Goal: Task Accomplishment & Management: Complete application form

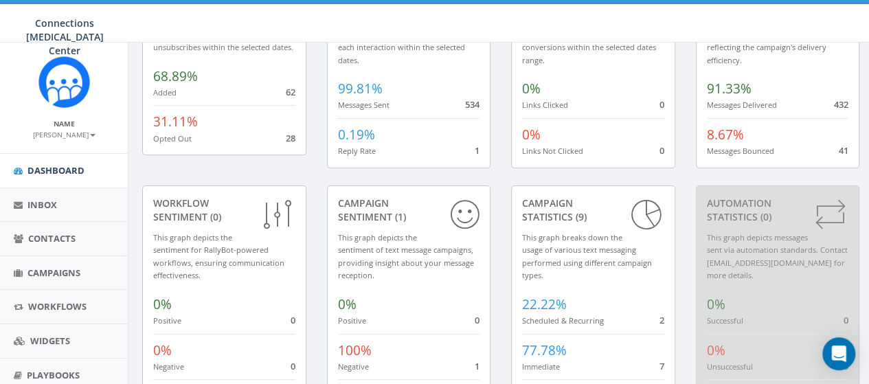
scroll to position [208, 0]
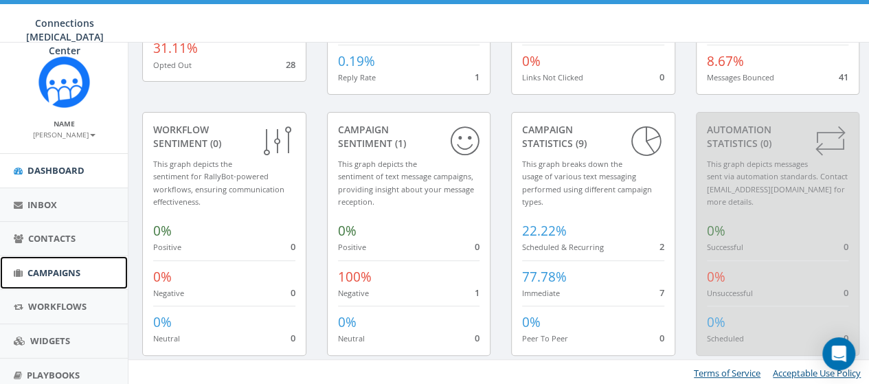
click at [48, 275] on span "Campaigns" at bounding box center [53, 272] width 53 height 12
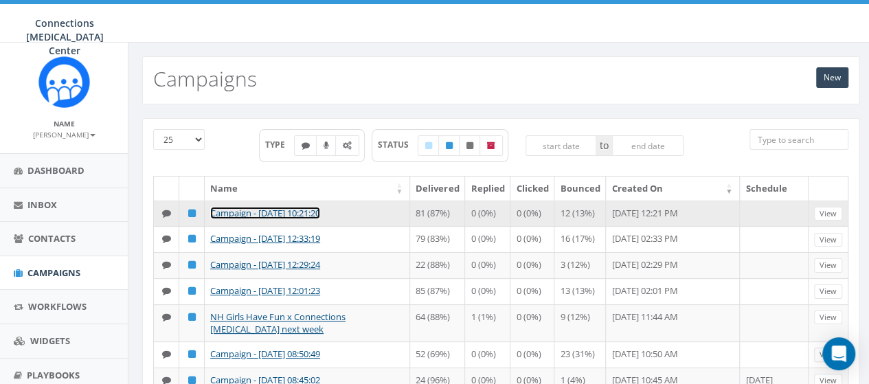
click at [299, 208] on link "Campaign - [DATE] 10:21:20" at bounding box center [265, 213] width 110 height 12
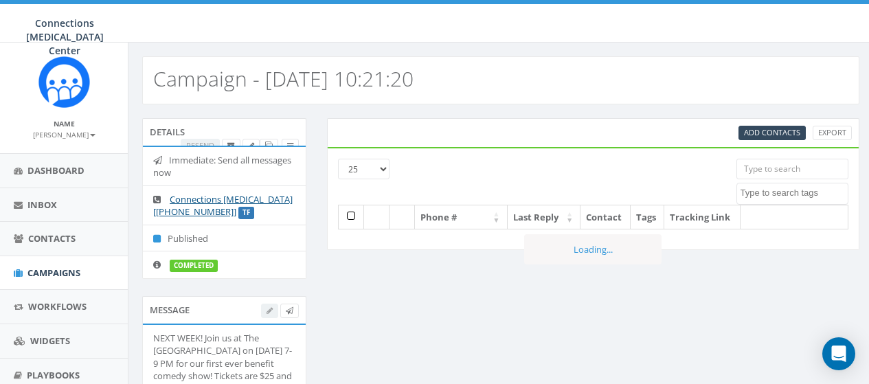
select select
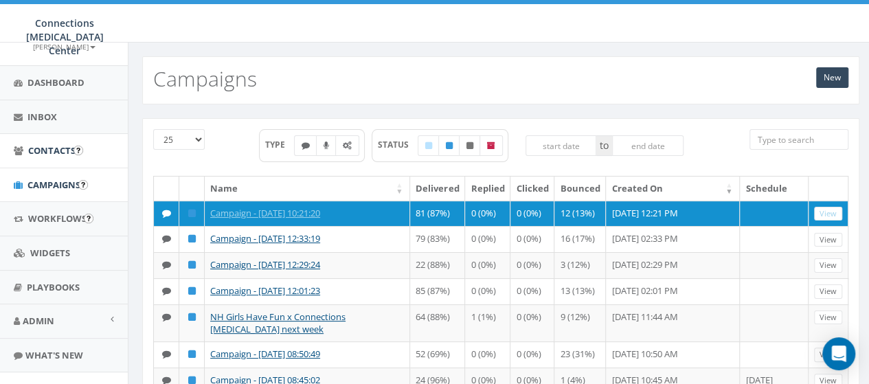
scroll to position [87, 0]
click at [829, 78] on link "New" at bounding box center [832, 77] width 32 height 21
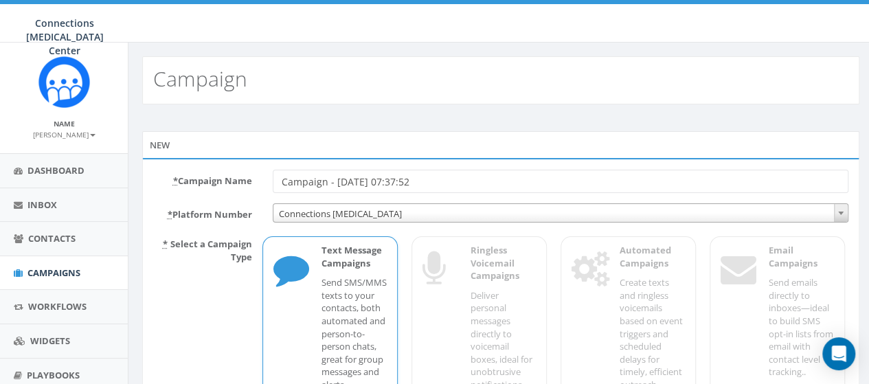
scroll to position [136, 0]
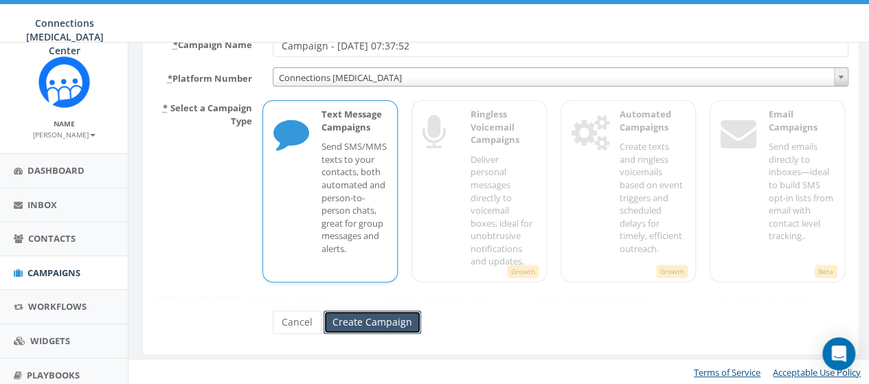
click at [378, 319] on input "Create Campaign" at bounding box center [371, 321] width 97 height 23
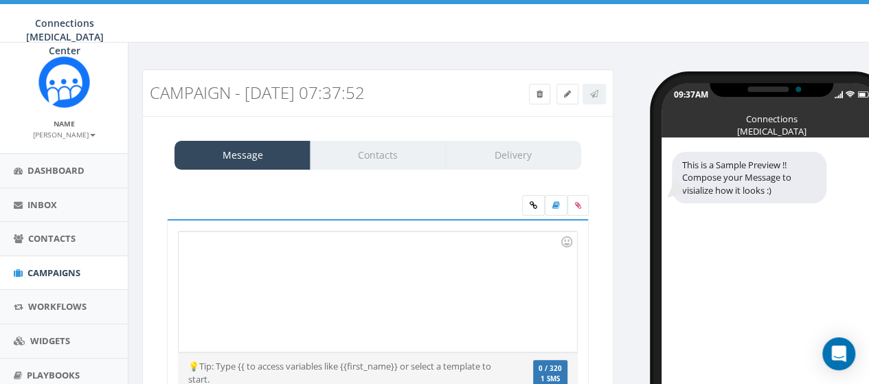
click at [257, 244] on div at bounding box center [378, 291] width 398 height 120
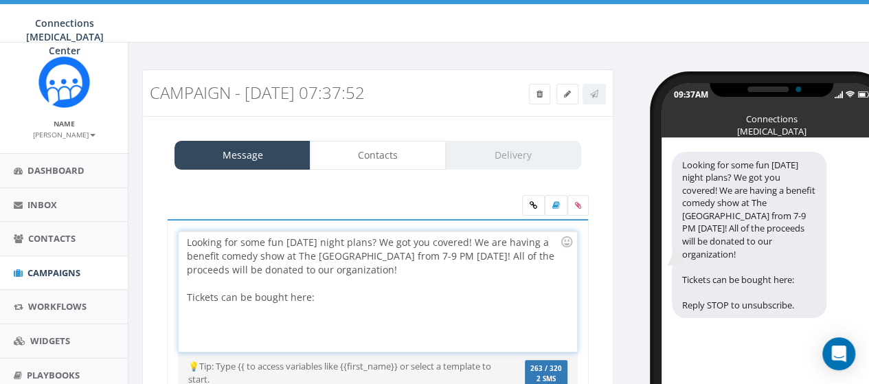
click at [338, 297] on div "Looking for some fun [DATE] night plans? We got you covered! We are having a be…" at bounding box center [378, 291] width 398 height 120
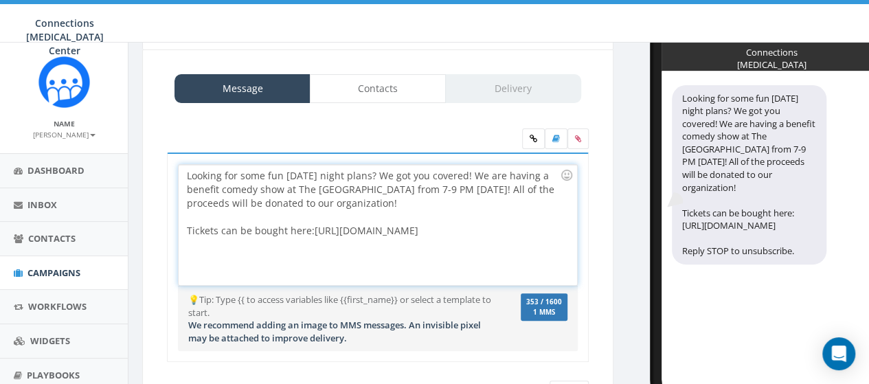
scroll to position [69, 0]
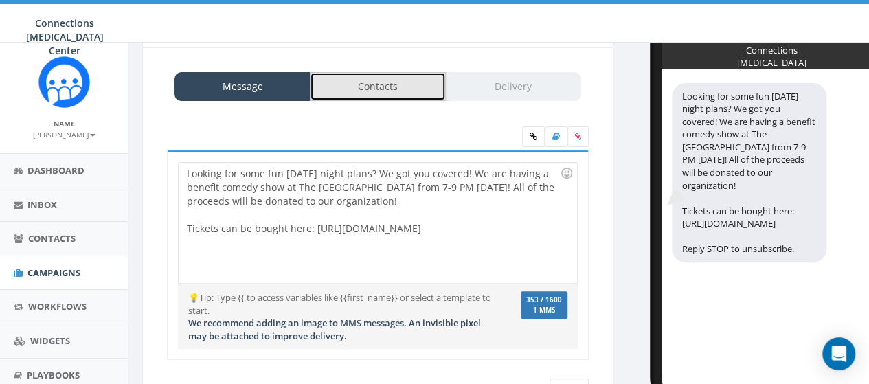
click at [400, 82] on link "Contacts" at bounding box center [378, 86] width 136 height 29
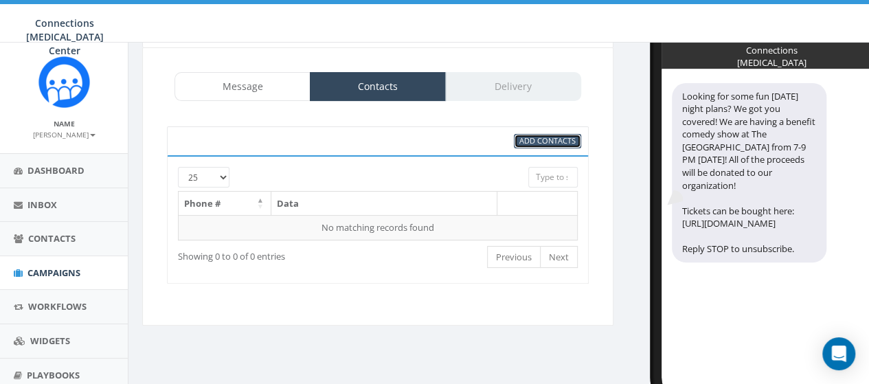
click at [566, 135] on span "Add Contacts" at bounding box center [547, 140] width 56 height 10
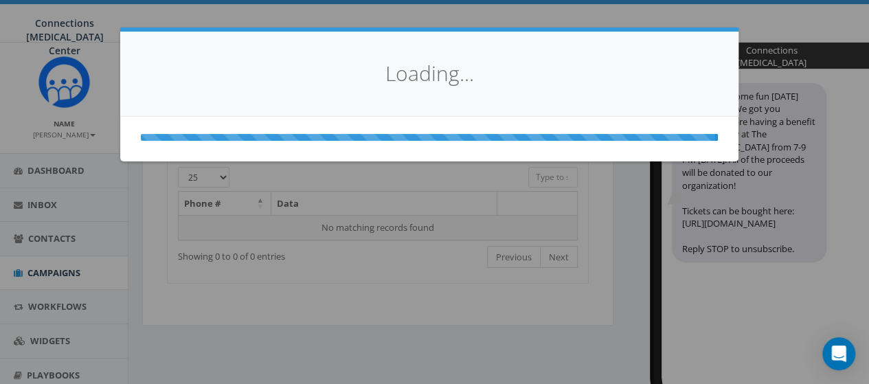
select select
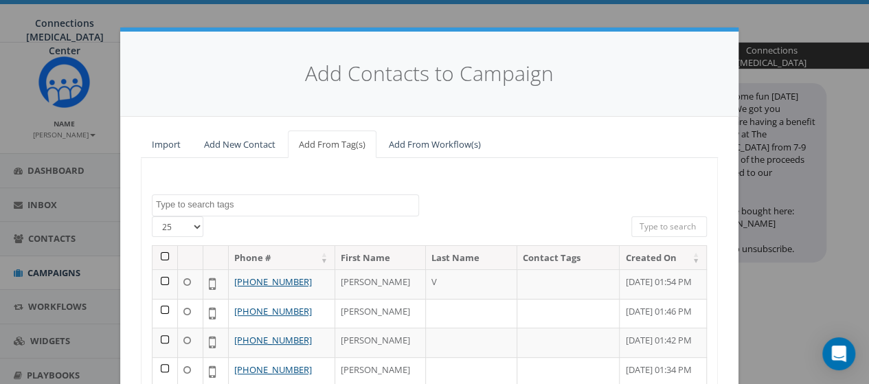
click at [192, 222] on select "25 50 100" at bounding box center [177, 226] width 51 height 21
select select "100"
click at [152, 216] on select "25 50 100" at bounding box center [177, 226] width 51 height 21
click at [157, 251] on th at bounding box center [164, 258] width 25 height 24
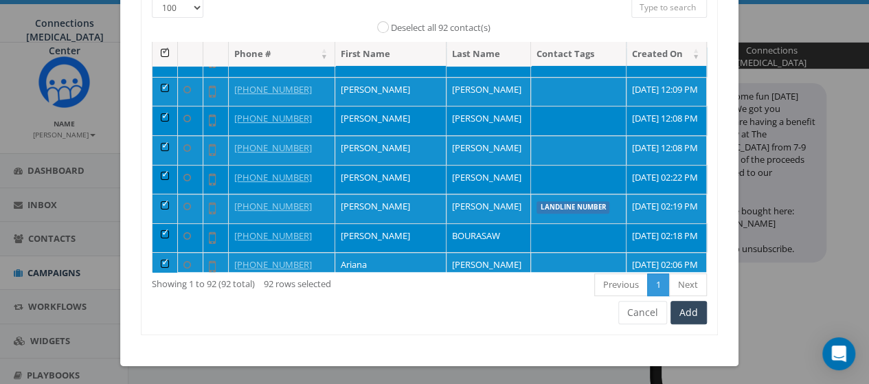
scroll to position [112, 0]
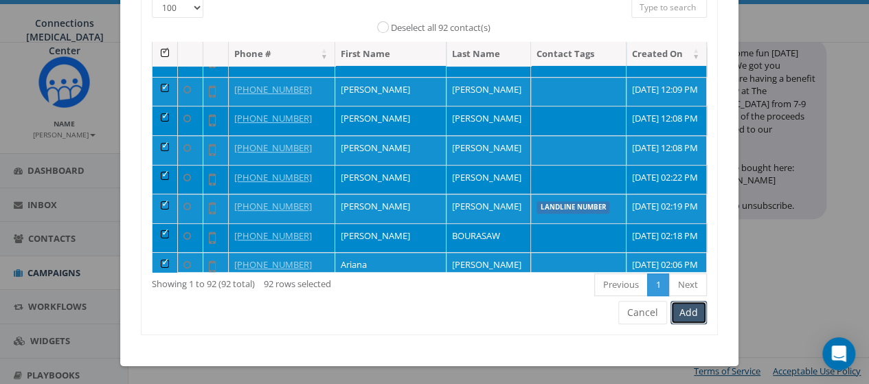
click at [684, 311] on button "Add" at bounding box center [688, 312] width 36 height 23
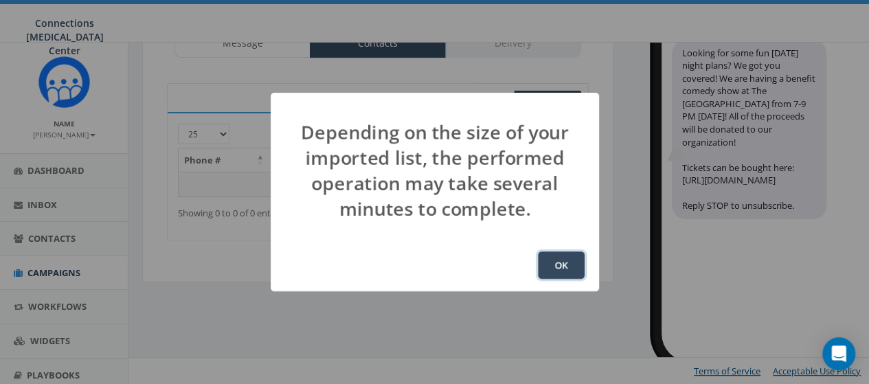
click at [564, 266] on button "OK" at bounding box center [561, 264] width 47 height 27
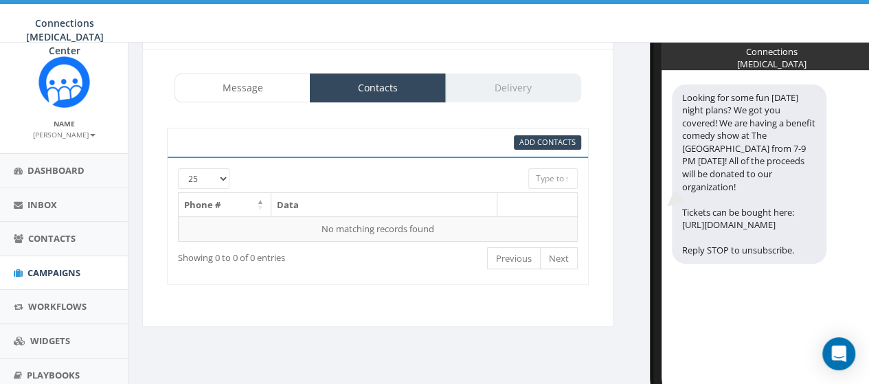
scroll to position [67, 0]
click at [516, 88] on div "Message Contacts Delivery" at bounding box center [377, 88] width 406 height 29
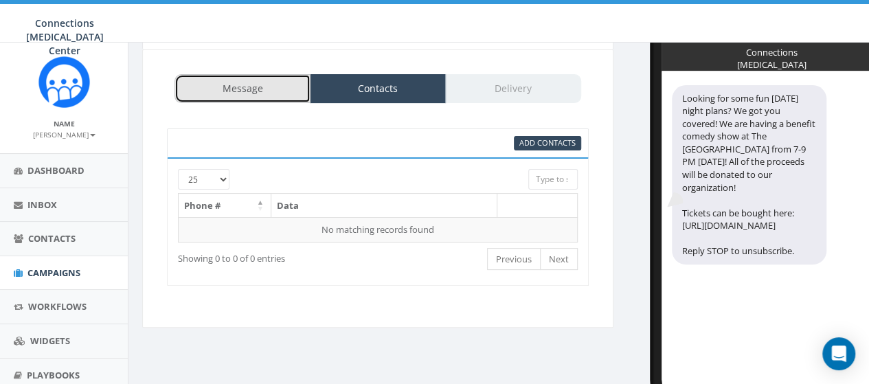
click at [284, 86] on link "Message" at bounding box center [242, 88] width 136 height 29
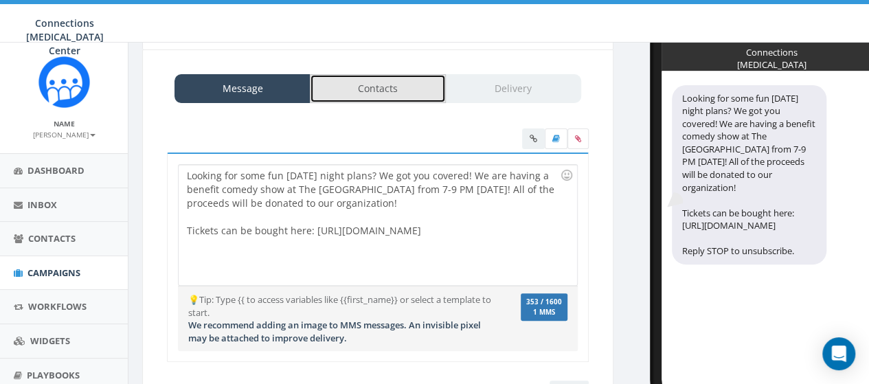
click at [362, 91] on link "Contacts" at bounding box center [378, 88] width 136 height 29
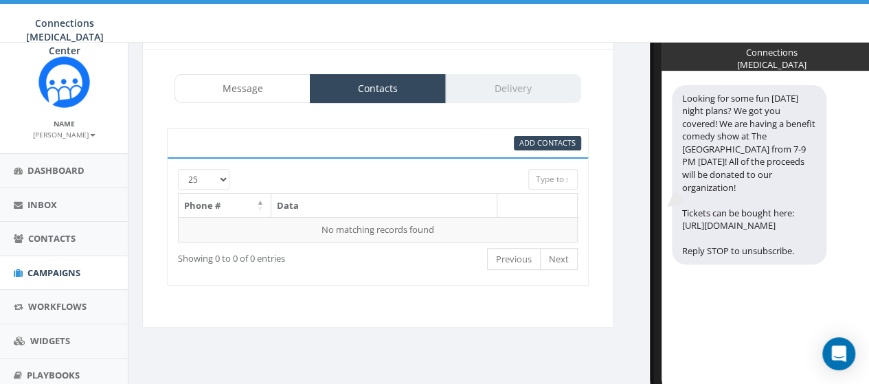
click at [500, 95] on div "Message Contacts Delivery" at bounding box center [377, 88] width 406 height 29
click at [549, 138] on span "Add Contacts" at bounding box center [547, 142] width 56 height 10
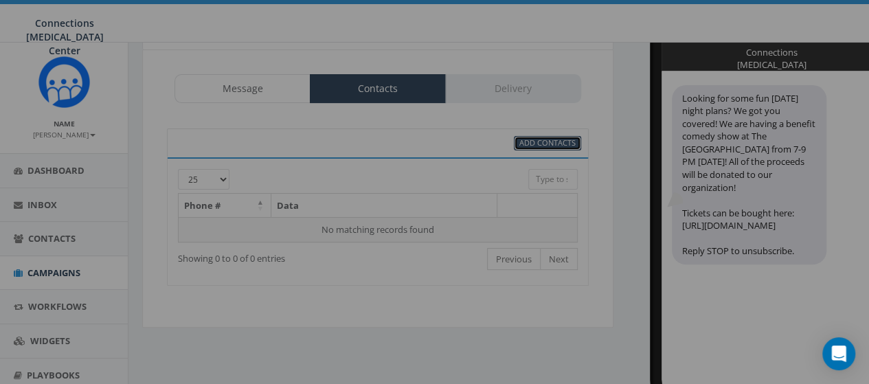
select select
select select "100"
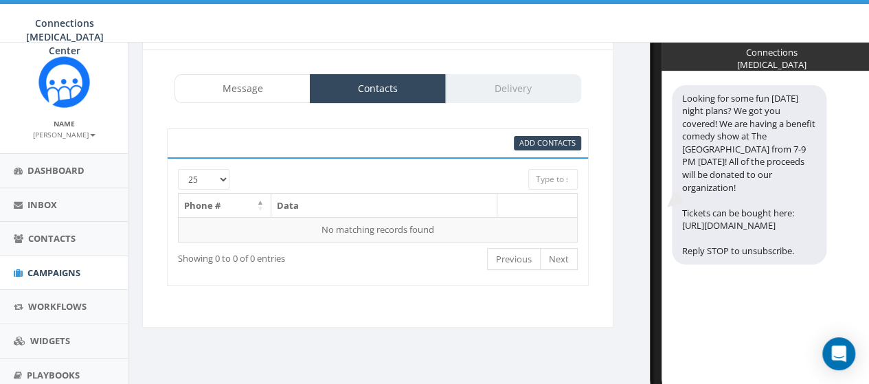
click at [227, 171] on div at bounding box center [360, 175] width 315 height 13
click at [216, 183] on select "25 50 100" at bounding box center [203, 179] width 51 height 21
select select "100"
click at [178, 169] on select "25 50 100" at bounding box center [203, 179] width 51 height 21
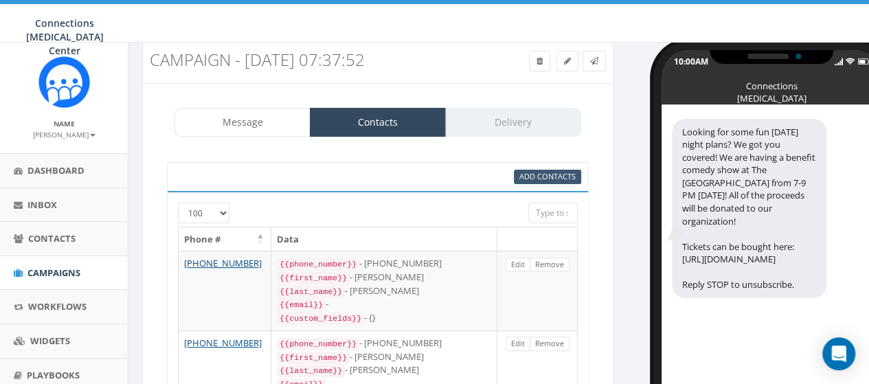
scroll to position [0, 0]
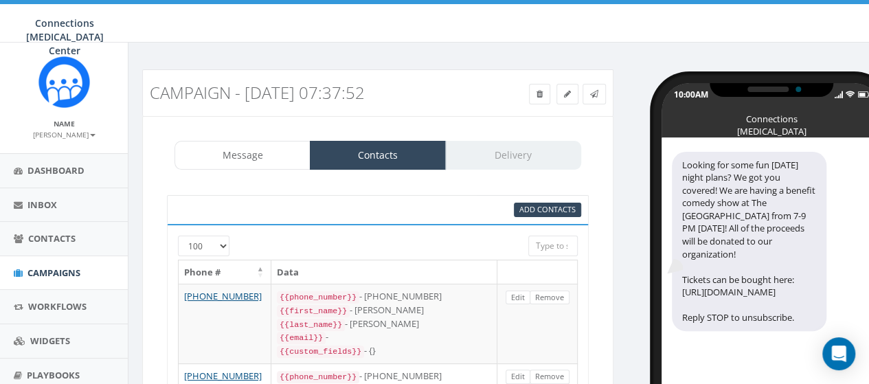
click at [503, 159] on div "Message Contacts Delivery" at bounding box center [377, 155] width 406 height 29
click at [553, 208] on span "Add Contacts" at bounding box center [547, 209] width 56 height 10
select select
select select "100"
click at [507, 154] on div "Message Contacts Delivery" at bounding box center [377, 155] width 406 height 29
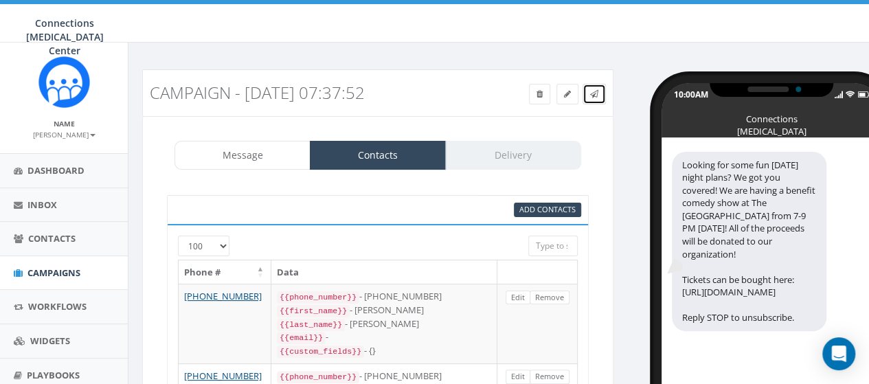
click at [601, 86] on link at bounding box center [593, 94] width 23 height 21
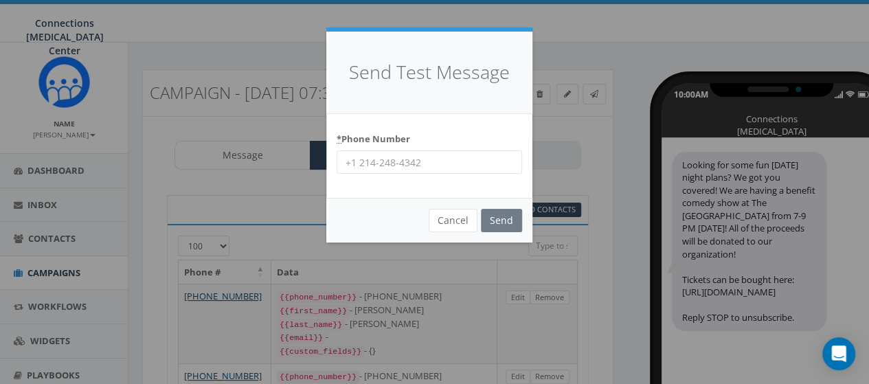
click at [438, 157] on input "* Phone Number" at bounding box center [428, 161] width 185 height 23
type input "6036823100"
click at [500, 218] on input "Send" at bounding box center [501, 220] width 41 height 23
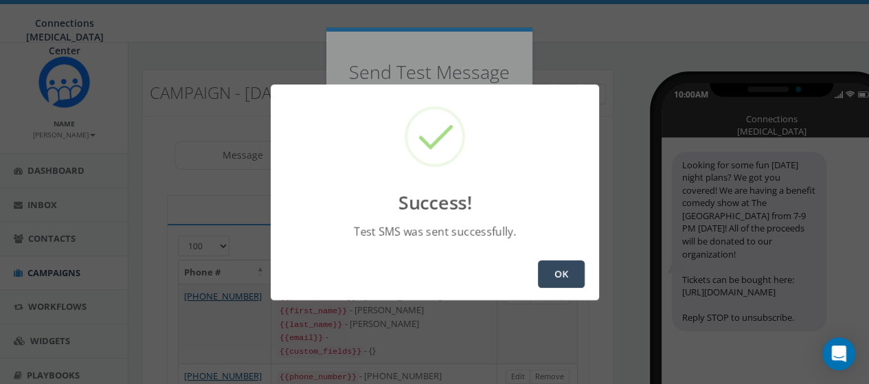
click at [553, 279] on button "OK" at bounding box center [561, 273] width 47 height 27
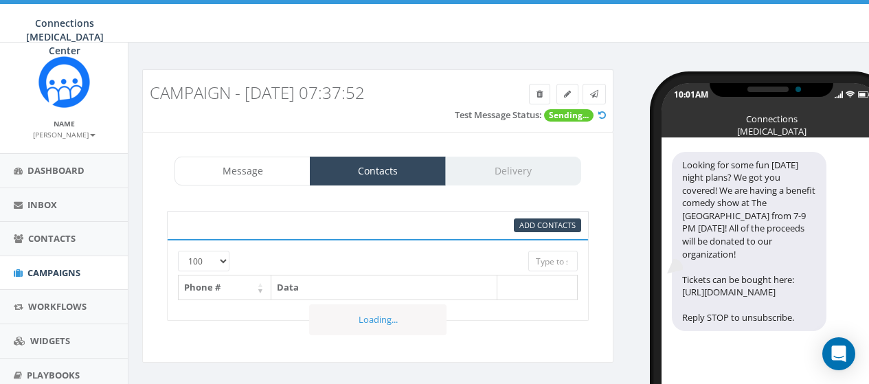
select select "100"
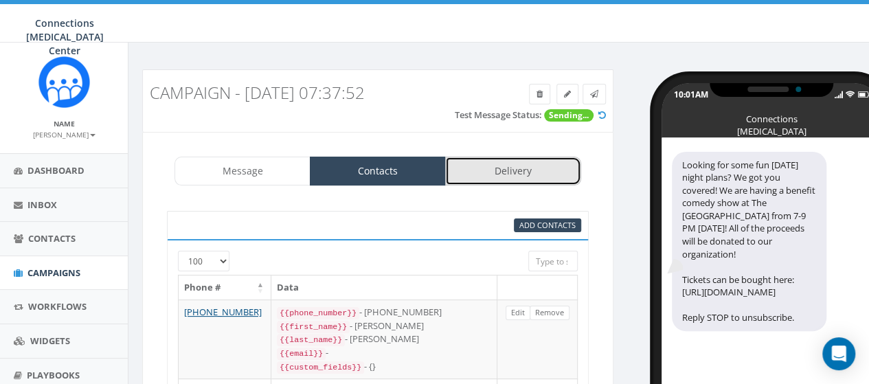
click at [512, 169] on link "Delivery" at bounding box center [513, 171] width 136 height 29
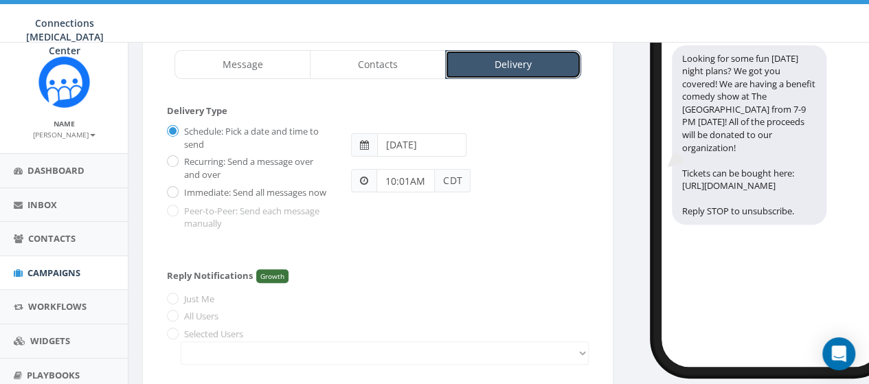
scroll to position [107, 0]
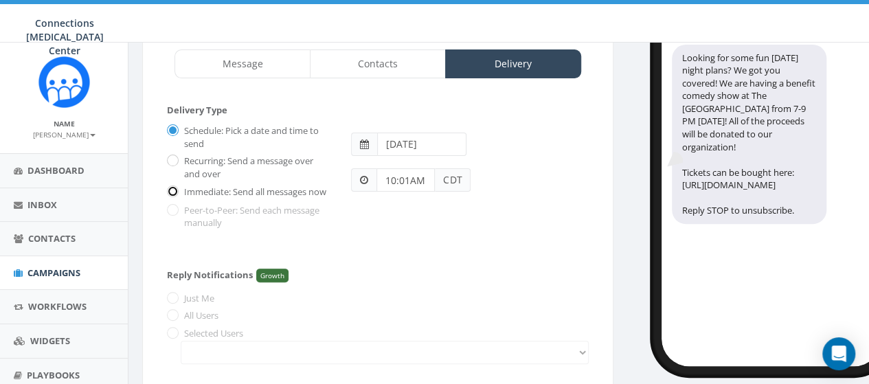
click at [169, 192] on input "Immediate: Send all messages now" at bounding box center [171, 191] width 9 height 9
radio input "true"
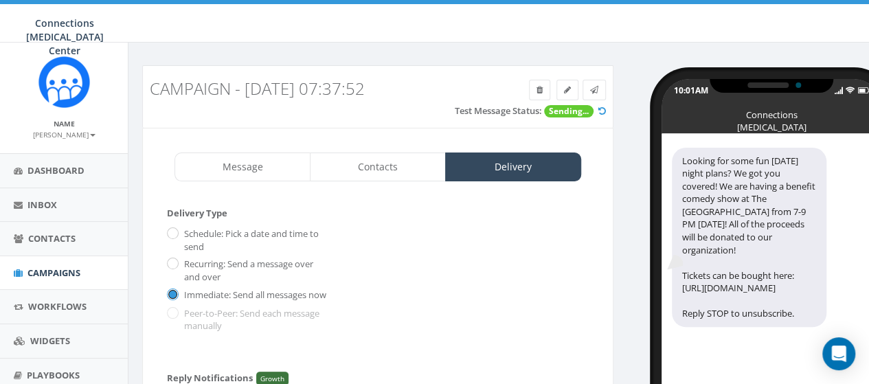
scroll to position [242, 0]
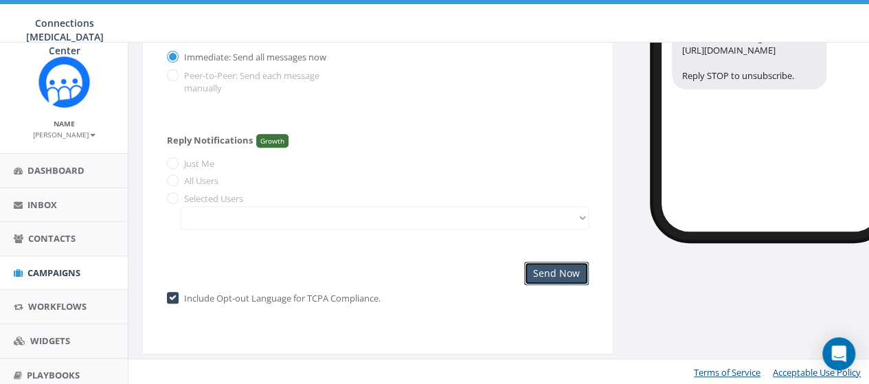
click at [551, 273] on input "Send Now" at bounding box center [556, 273] width 65 height 23
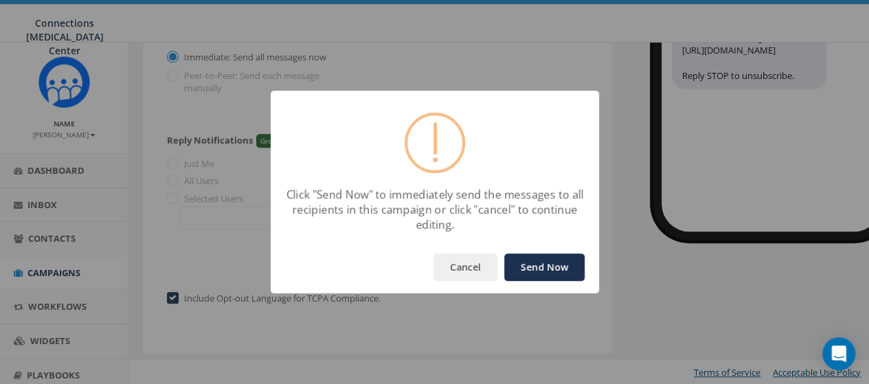
click at [541, 268] on button "Send Now" at bounding box center [544, 266] width 80 height 27
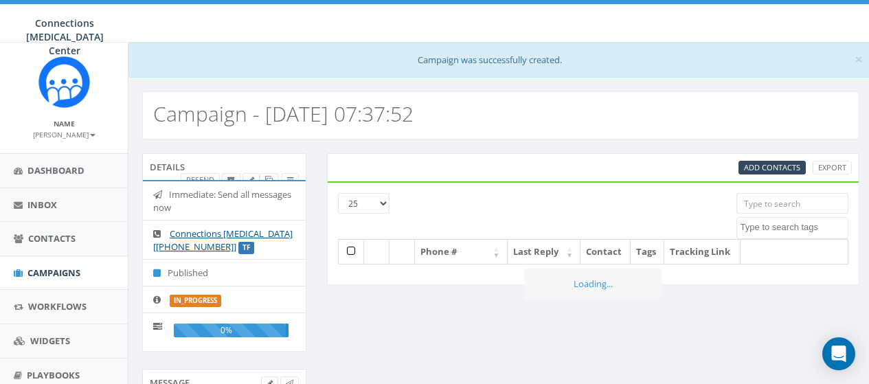
select select
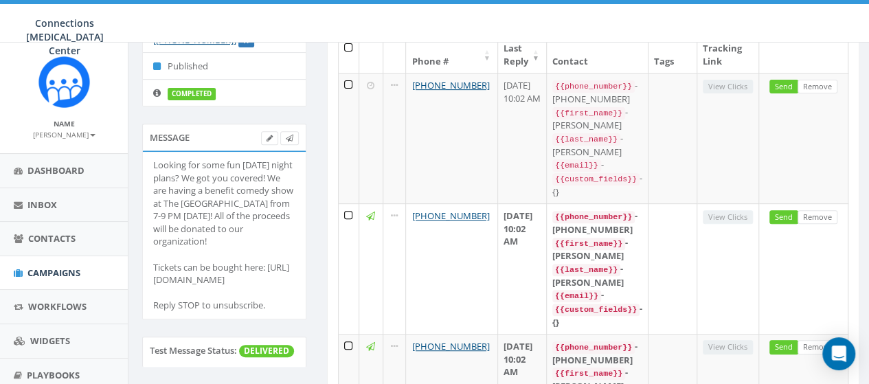
scroll to position [207, 0]
